Goal: Navigation & Orientation: Find specific page/section

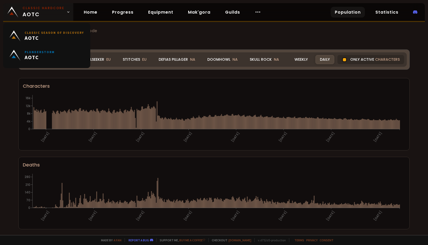
click at [62, 13] on span "Classic Hardcore AOTC" at bounding box center [44, 12] width 42 height 13
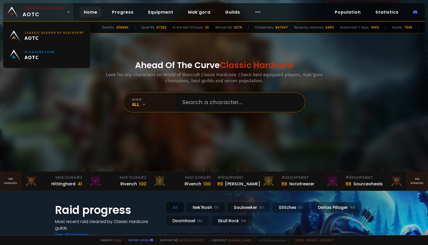
click at [61, 13] on span "Classic Hardcore AOTC" at bounding box center [44, 12] width 42 height 13
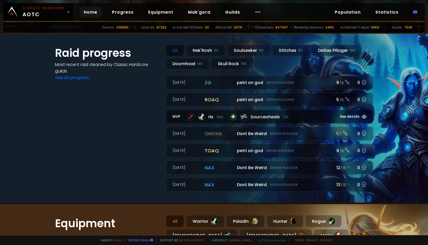
scroll to position [105, 0]
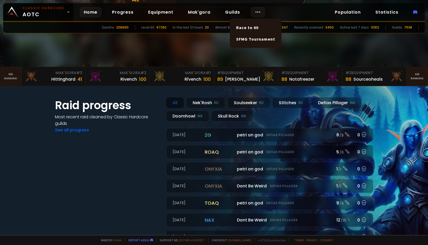
click at [259, 10] on div at bounding box center [257, 12] width 15 height 11
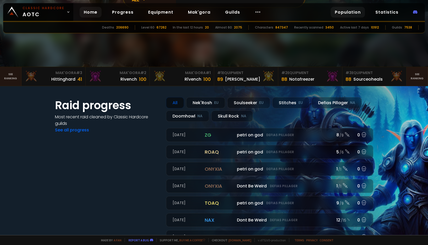
click at [356, 12] on link "Population" at bounding box center [347, 12] width 34 height 11
